Goal: Information Seeking & Learning: Learn about a topic

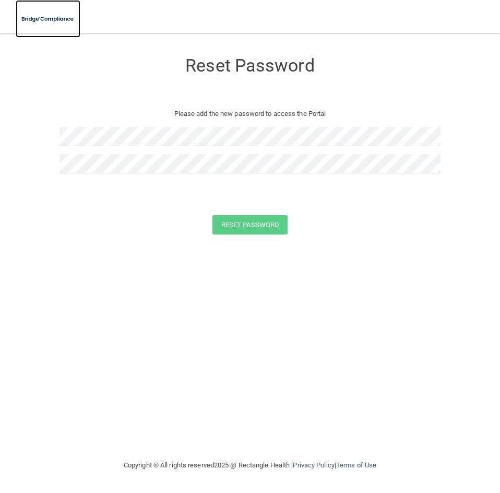
click at [20, 18] on img at bounding box center [48, 18] width 65 height 21
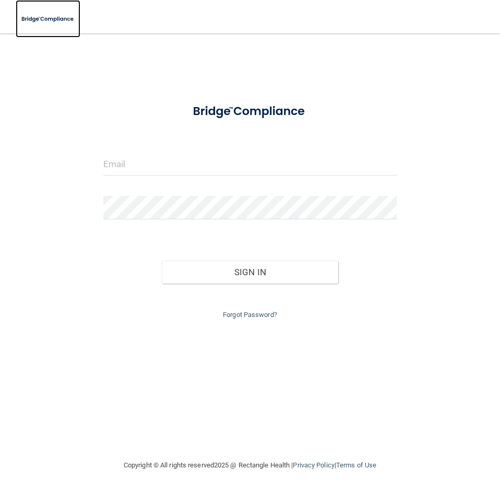
click at [40, 18] on img at bounding box center [48, 18] width 65 height 21
click at [188, 174] on input "email" at bounding box center [249, 163] width 293 height 23
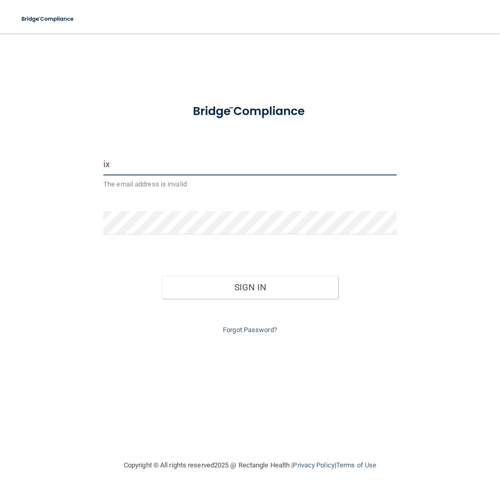
type input "i"
click at [334, 123] on div at bounding box center [250, 111] width 309 height 31
click at [165, 167] on input "izahraa" at bounding box center [249, 163] width 293 height 23
click at [156, 167] on input "izahraa" at bounding box center [249, 163] width 293 height 23
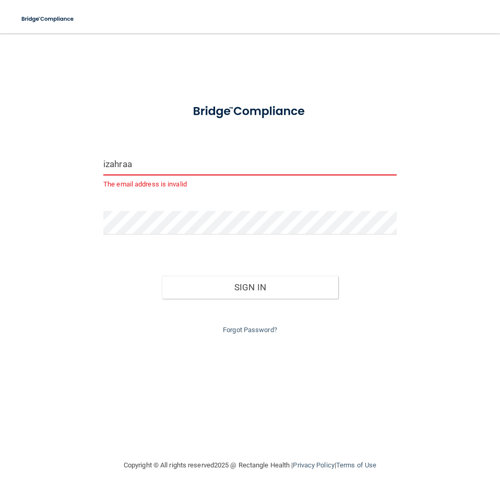
click at [135, 170] on input "izahraa" at bounding box center [249, 163] width 293 height 23
click at [133, 171] on input "izahraa" at bounding box center [249, 163] width 293 height 23
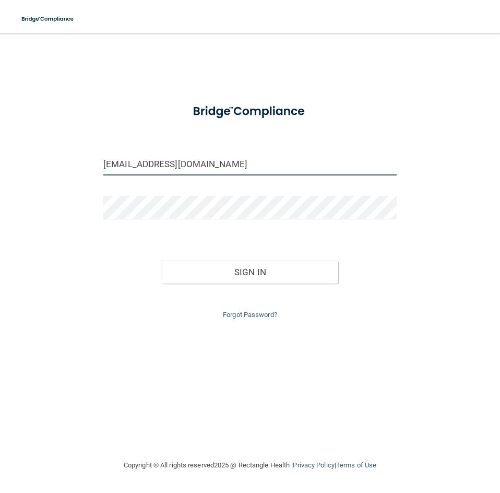
click at [123, 170] on input "[EMAIL_ADDRESS][DOMAIN_NAME]" at bounding box center [249, 163] width 293 height 23
click at [131, 167] on input "[EMAIL_ADDRESS][DOMAIN_NAME]" at bounding box center [249, 163] width 293 height 23
type input "[EMAIL_ADDRESS][DOMAIN_NAME]"
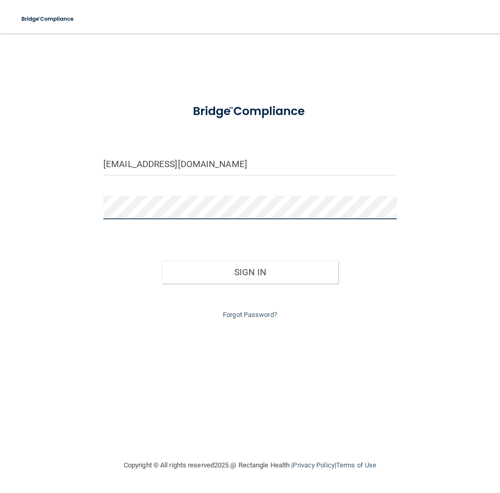
click at [162, 261] on button "Sign In" at bounding box center [250, 272] width 176 height 23
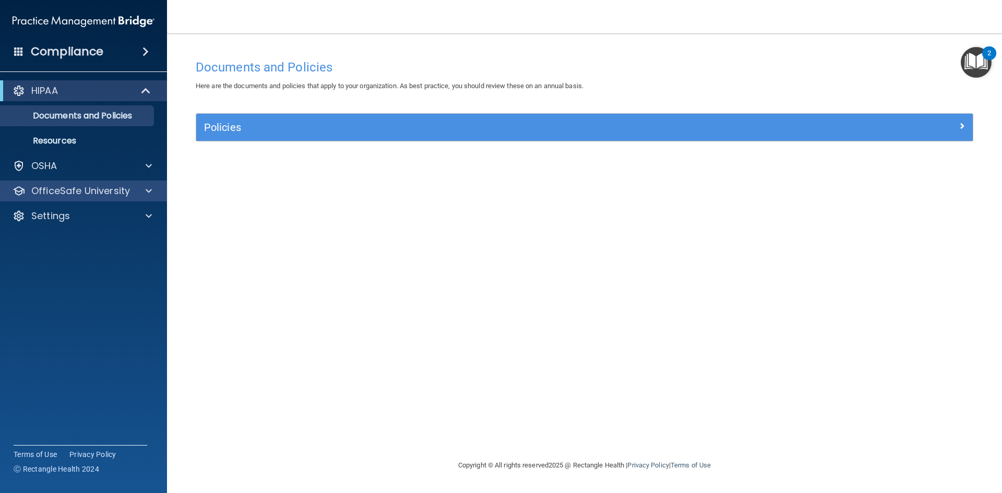
drag, startPoint x: 41, startPoint y: 182, endPoint x: 52, endPoint y: 182, distance: 11.0
click at [44, 182] on div "OfficeSafe University" at bounding box center [84, 191] width 168 height 21
click at [141, 212] on div at bounding box center [147, 216] width 26 height 13
click at [57, 186] on p "OfficeSafe University" at bounding box center [80, 191] width 99 height 13
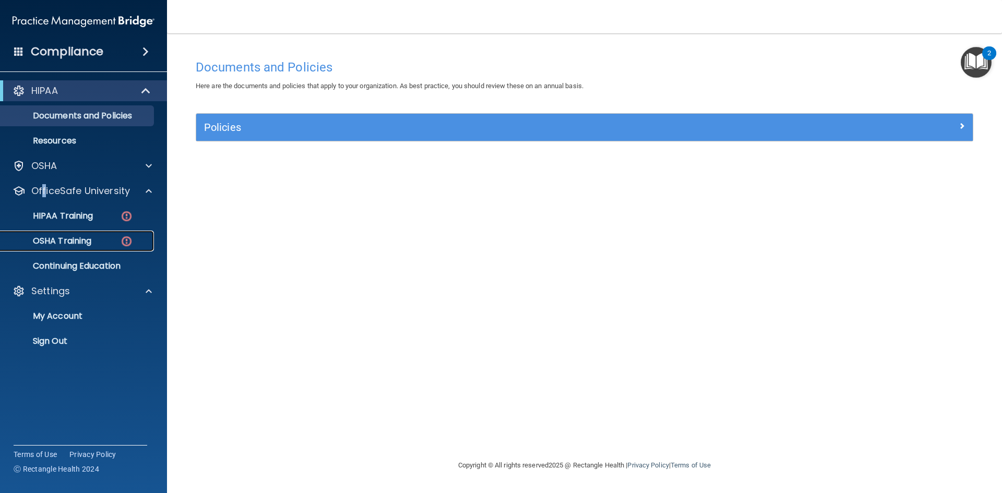
click at [79, 239] on p "OSHA Training" at bounding box center [49, 241] width 85 height 10
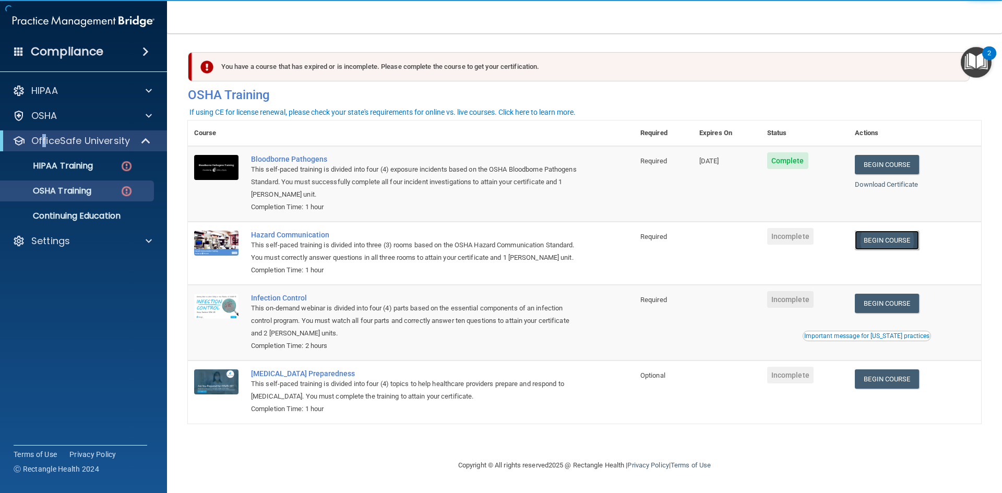
click at [500, 245] on link "Begin Course" at bounding box center [887, 240] width 64 height 19
